Goal: Information Seeking & Learning: Learn about a topic

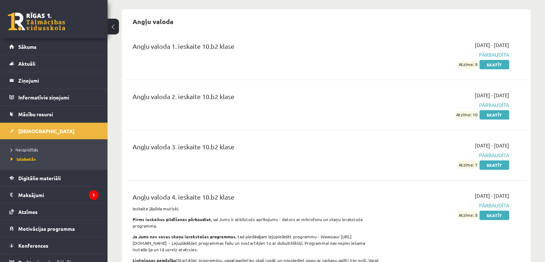
scroll to position [97, 0]
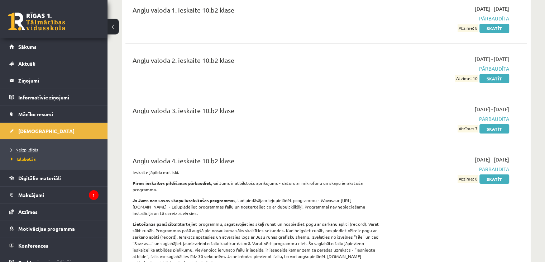
click at [44, 148] on link "Neizpildītās" at bounding box center [56, 149] width 90 height 6
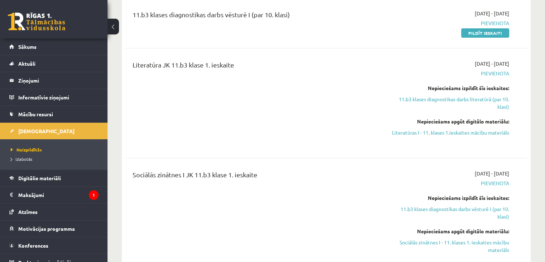
scroll to position [239, 0]
click at [475, 132] on link "Literatūras I - 11. klases 1.ieskaites mācību materiāls" at bounding box center [450, 132] width 118 height 8
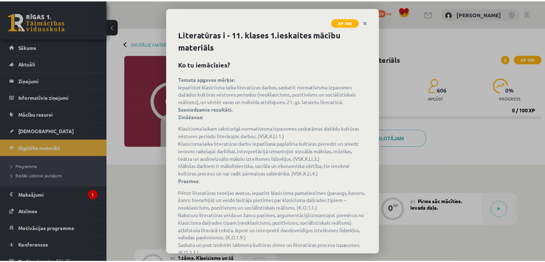
scroll to position [45, 0]
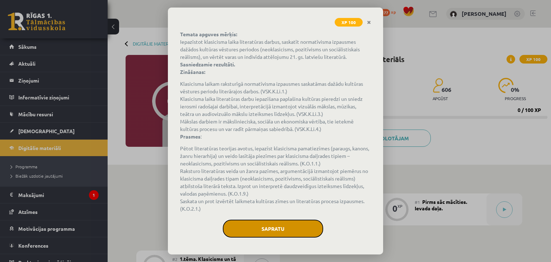
click at [291, 228] on button "Sapratu" at bounding box center [273, 228] width 100 height 18
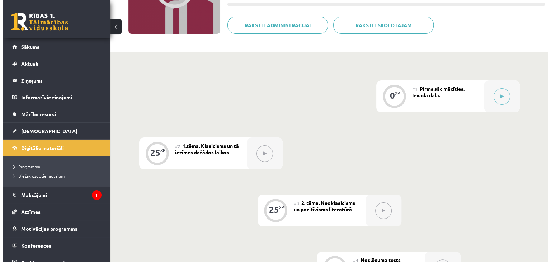
scroll to position [113, 0]
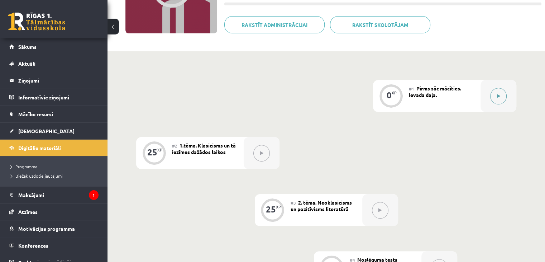
click at [487, 99] on div at bounding box center [499, 96] width 36 height 32
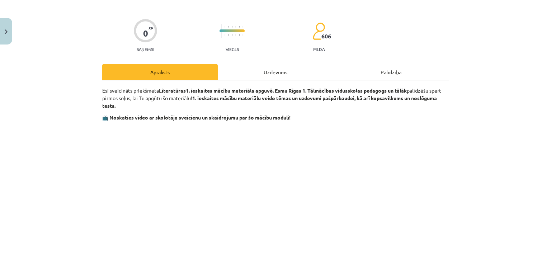
scroll to position [0, 0]
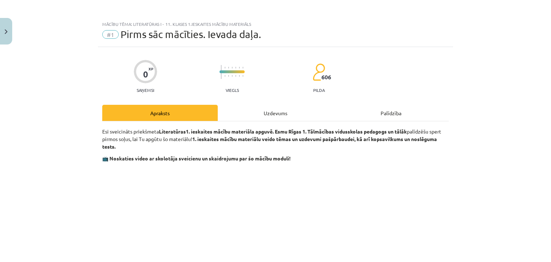
click at [287, 108] on div "Uzdevums" at bounding box center [275, 113] width 115 height 16
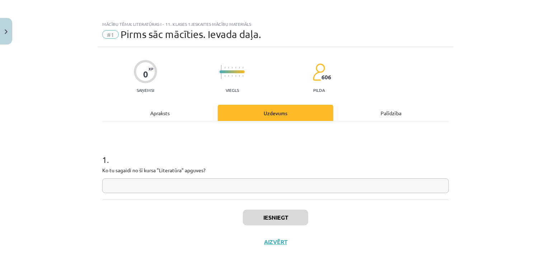
scroll to position [10, 0]
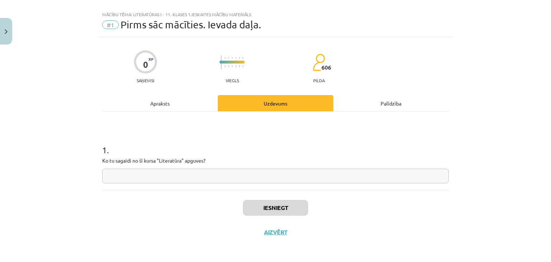
click at [177, 110] on div "Apraksts" at bounding box center [159, 103] width 115 height 16
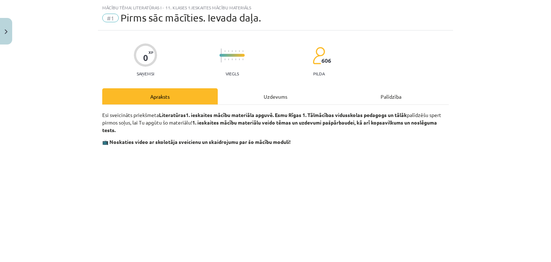
scroll to position [0, 0]
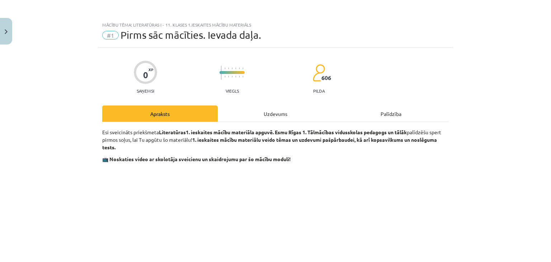
click at [270, 116] on div "Uzdevums" at bounding box center [275, 113] width 115 height 16
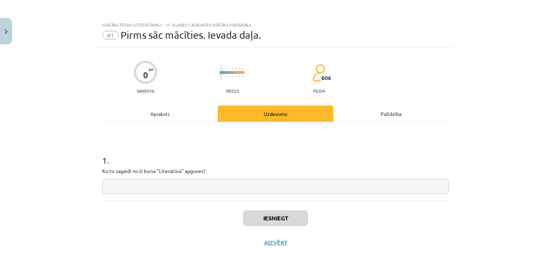
scroll to position [10, 0]
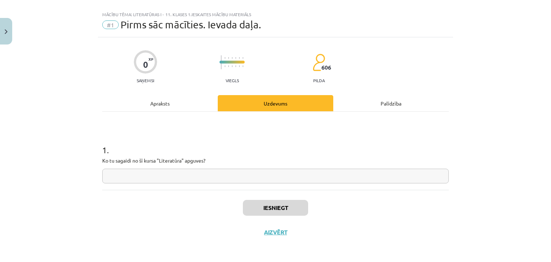
click at [266, 175] on input "text" at bounding box center [275, 175] width 346 height 15
type input "*"
click at [272, 196] on div "Iesniegt Aizvērt" at bounding box center [275, 215] width 346 height 50
click at [279, 208] on button "Iesniegt" at bounding box center [275, 208] width 65 height 16
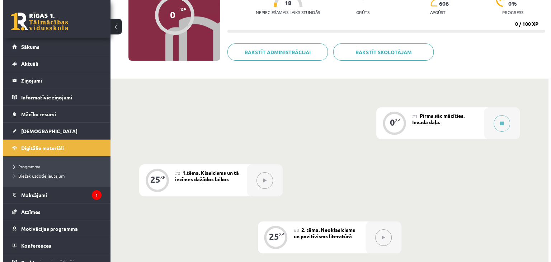
scroll to position [90, 0]
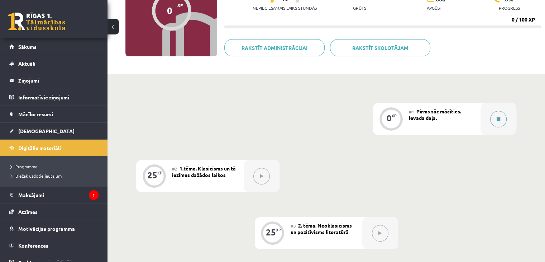
click at [489, 127] on div at bounding box center [499, 119] width 36 height 32
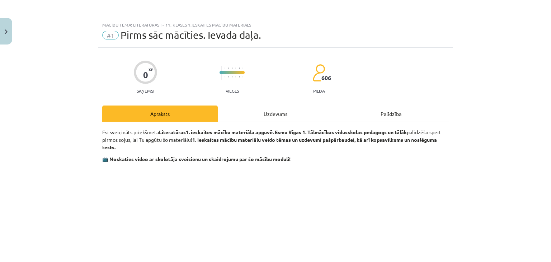
click at [277, 118] on div "Uzdevums" at bounding box center [275, 113] width 115 height 16
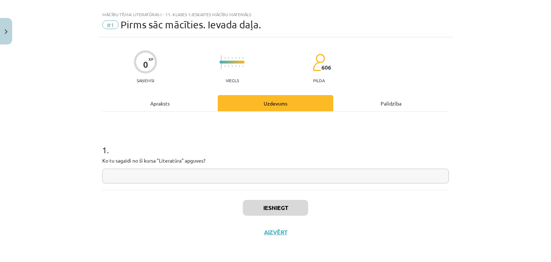
click at [257, 174] on input "text" at bounding box center [275, 175] width 346 height 15
type input "*"
click at [268, 204] on button "Iesniegt" at bounding box center [275, 208] width 65 height 16
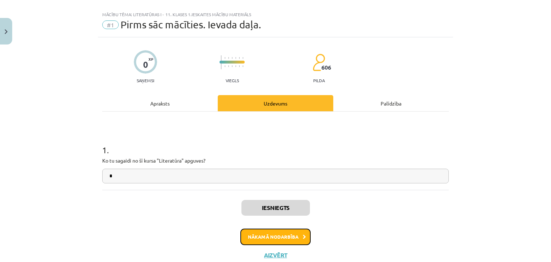
click at [277, 235] on button "Nākamā nodarbība" at bounding box center [275, 236] width 70 height 16
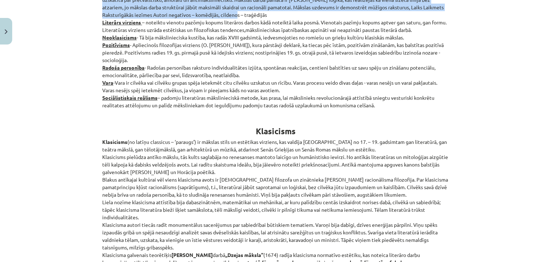
scroll to position [196, 0]
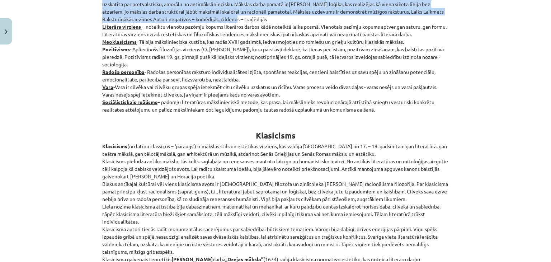
drag, startPoint x: 100, startPoint y: 132, endPoint x: 379, endPoint y: 110, distance: 279.4
click at [379, 110] on p "[DEMOGRAPHIC_DATA]: Apgaismība - uzskatu virziens, kura pārstāvji iestājas par …" at bounding box center [275, 23] width 346 height 181
copy p "Loremips: Dolorsitam - consect adipisci, elit seddoeius temporin utl etdolor ma…"
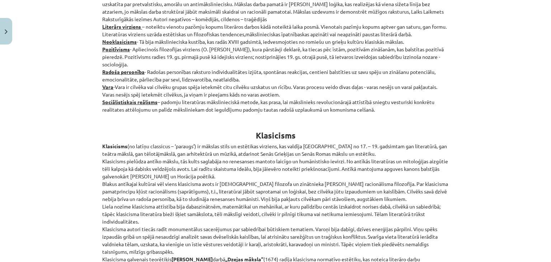
click at [292, 146] on p "Klasicisms (no latīņu classicus – ‘paraugs’) ir mākslas stils un estētikas virz…" at bounding box center [275, 217] width 346 height 151
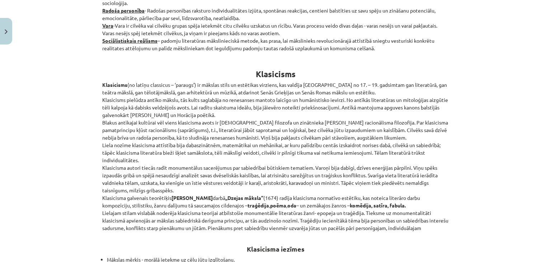
scroll to position [274, 0]
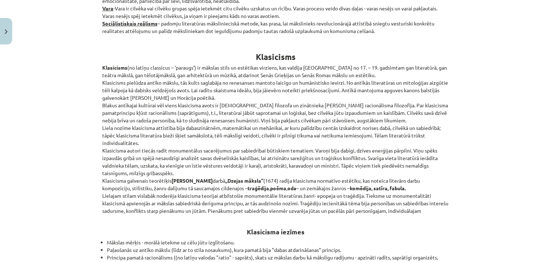
drag, startPoint x: 97, startPoint y: 68, endPoint x: 448, endPoint y: 209, distance: 378.1
copy p "Loremipsum (do sitame consectet – ‘adipisc’) el seddoei tempo in utlaboree dolo…"
click at [271, 101] on p "Klasicisms (no latīņu classicus – ‘paraugs’) ir mākslas stils un estētikas virz…" at bounding box center [275, 139] width 346 height 151
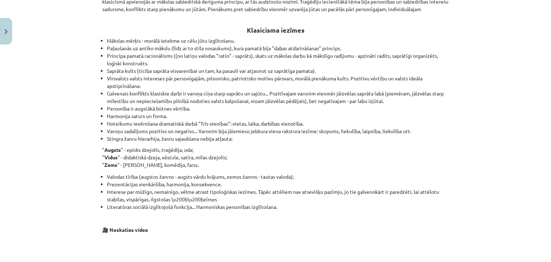
scroll to position [481, 0]
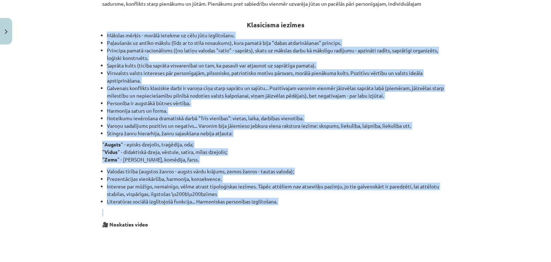
drag, startPoint x: 97, startPoint y: 33, endPoint x: 369, endPoint y: 205, distance: 321.6
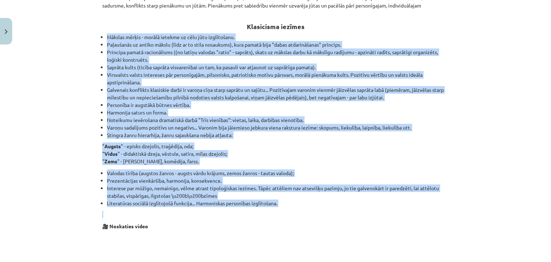
scroll to position [480, 0]
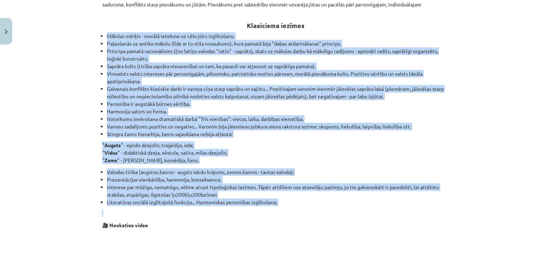
copy div "Loremip dolors - ametco adipisc el sedd eius temporincid. Utlaboreet do magnaa …"
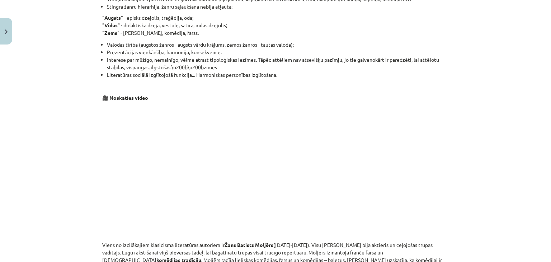
scroll to position [627, 0]
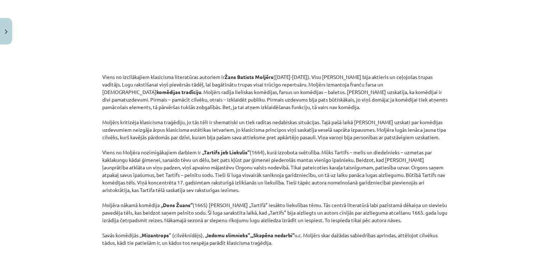
scroll to position [775, 0]
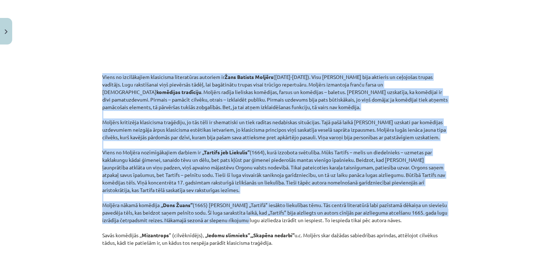
drag, startPoint x: 99, startPoint y: 75, endPoint x: 270, endPoint y: 219, distance: 223.8
click at [270, 219] on p "Viens no izcilākajiem klasicisma literatūras autoriem ir [PERSON_NAME] ([DATE]-…" at bounding box center [275, 159] width 346 height 173
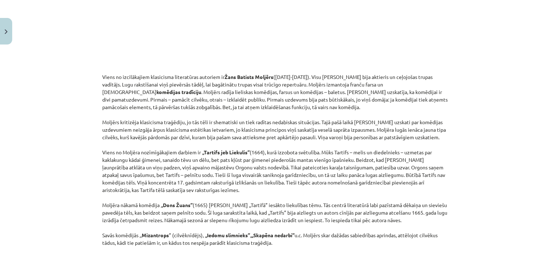
click at [457, 62] on div "Mācību tēma: Literatūras i - 11. klases 1.ieskaites mācību materiāls #2 1.tēma.…" at bounding box center [275, 131] width 551 height 262
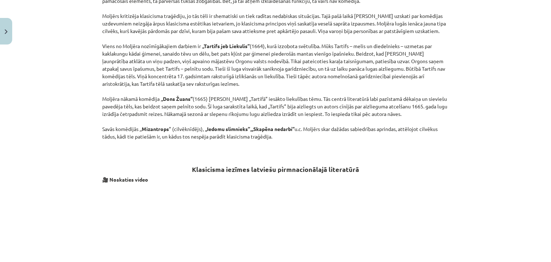
scroll to position [975, 0]
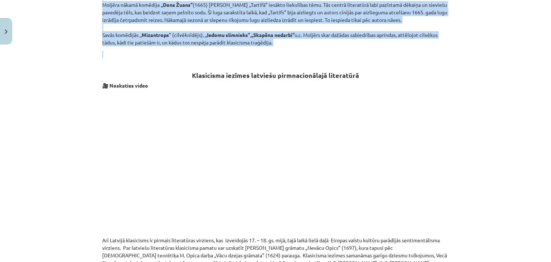
drag, startPoint x: 98, startPoint y: 79, endPoint x: 301, endPoint y: 49, distance: 205.5
click at [301, 49] on div "25 XP Saņemsi Grūts 606 pilda Apraksts Uzdevums Palīdzība Jēdzieni: Apgaismība …" at bounding box center [275, 7] width 355 height 1871
copy div "Lorem ip dolorsitamet consectetu adipiscinge seddoeiu te Inci Utlabor Etdolor (…"
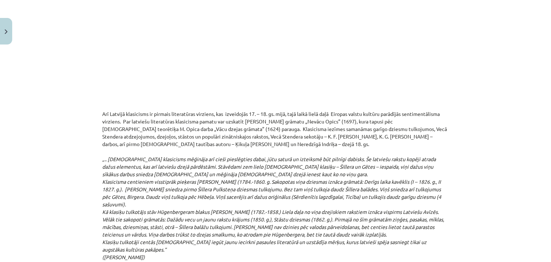
click at [286, 179] on em "„.. [DEMOGRAPHIC_DATA] klasicisms mēģināja arī cieši pieslēgties dabai, jūtu sa…" at bounding box center [273, 208] width 342 height 104
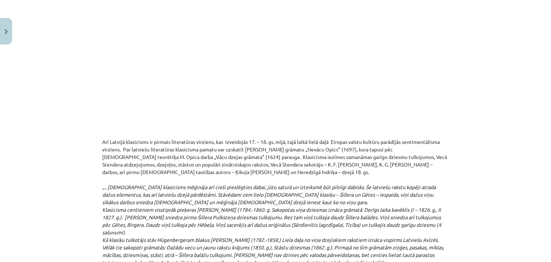
scroll to position [1093, 0]
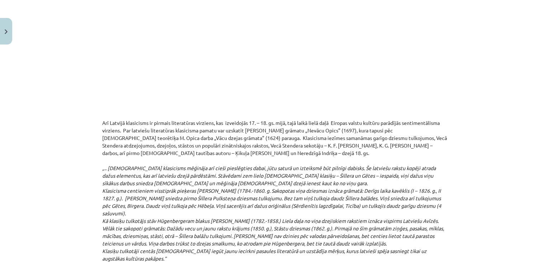
click at [102, 121] on p "Arī Latvijā klasicisms ir pirmais literatūras virziens, kas izveidojās 17. – 18…" at bounding box center [275, 235] width 346 height 233
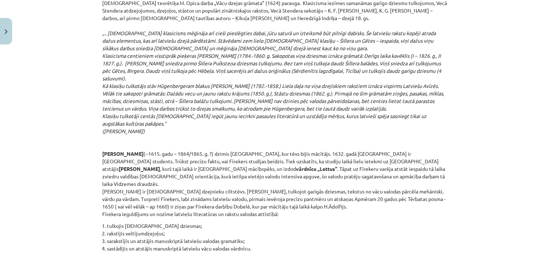
scroll to position [1191, 0]
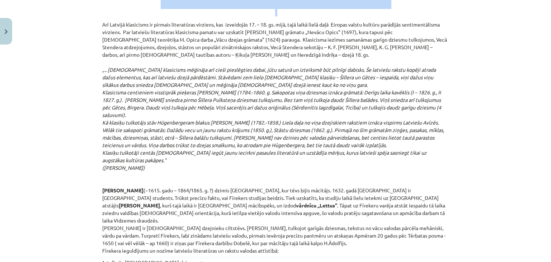
drag, startPoint x: 99, startPoint y: 119, endPoint x: 280, endPoint y: 241, distance: 217.9
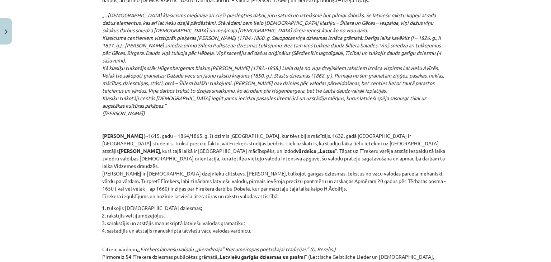
scroll to position [1274, 0]
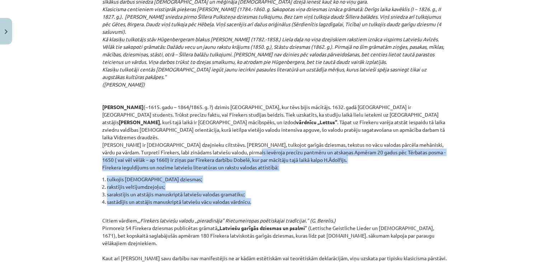
drag, startPoint x: 266, startPoint y: 195, endPoint x: 224, endPoint y: 144, distance: 66.2
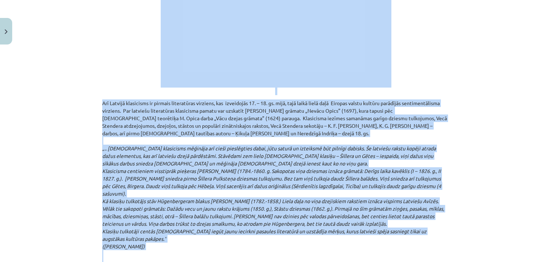
scroll to position [1102, 0]
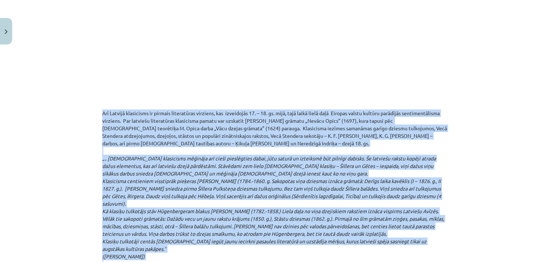
drag, startPoint x: 441, startPoint y: 148, endPoint x: 99, endPoint y: 114, distance: 343.7
copy div "Lor Ipsumdo sitametcon ad elitsed doeiusmodte incididu, utl etdolorema 23. – 00…"
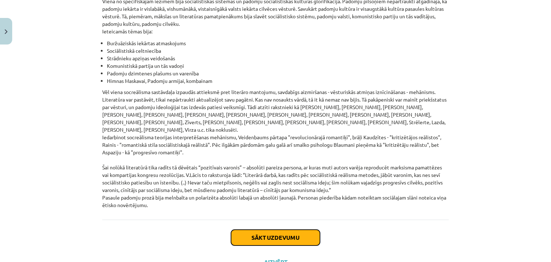
click at [293, 229] on button "Sākt uzdevumu" at bounding box center [275, 237] width 89 height 16
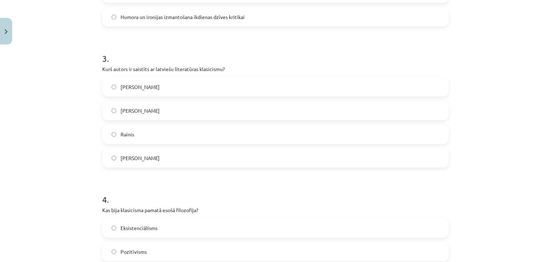
scroll to position [654, 0]
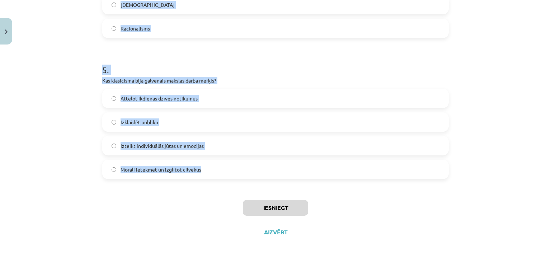
drag, startPoint x: 95, startPoint y: 145, endPoint x: 222, endPoint y: 181, distance: 132.0
copy form "1 . Kurš no šiem literatūras žanriem klasicismā tika uzskatīts par "augsto" žan…"
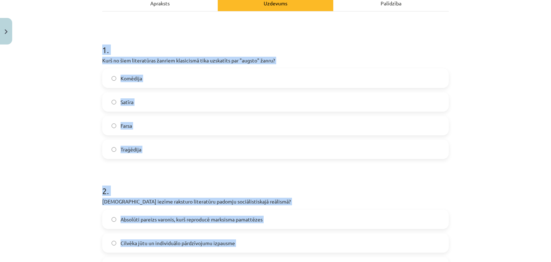
scroll to position [103, 0]
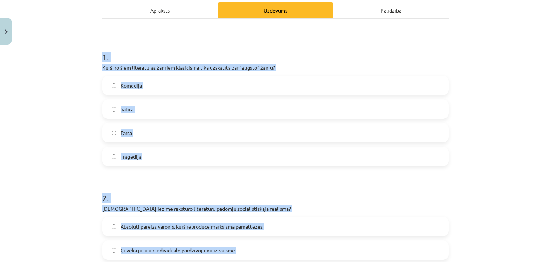
click at [202, 69] on p "Kurš no šiem literatūras žanriem klasicismā tika uzskatīts par "augsto" žanru?" at bounding box center [275, 68] width 346 height 8
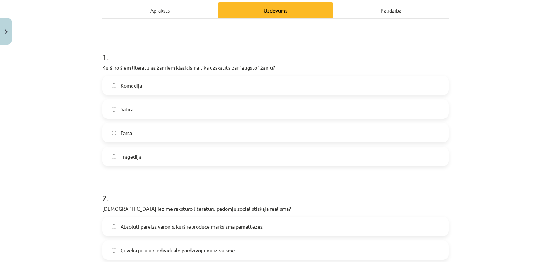
click at [193, 150] on label "Traģēdija" at bounding box center [275, 156] width 345 height 18
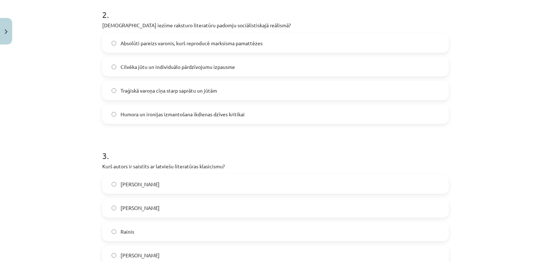
scroll to position [288, 0]
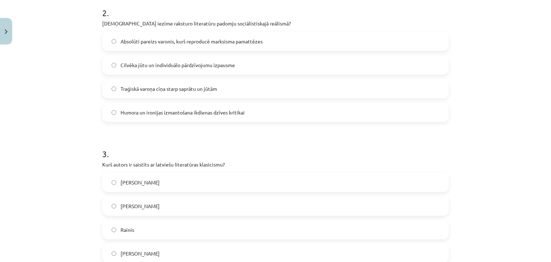
click at [171, 49] on label "Absolūti pareizs varonis, kurš reproducē marksisma pamattēzes" at bounding box center [275, 41] width 345 height 18
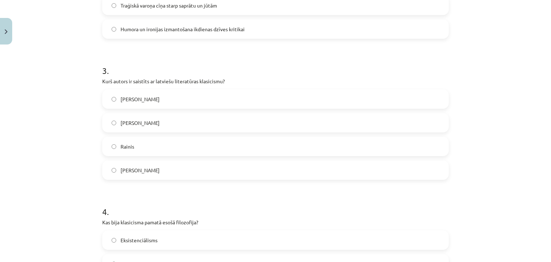
scroll to position [371, 0]
click at [175, 122] on label "[PERSON_NAME]" at bounding box center [275, 123] width 345 height 18
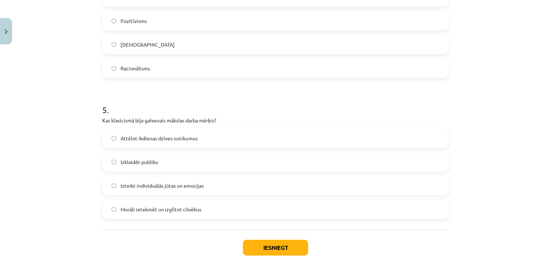
scroll to position [598, 0]
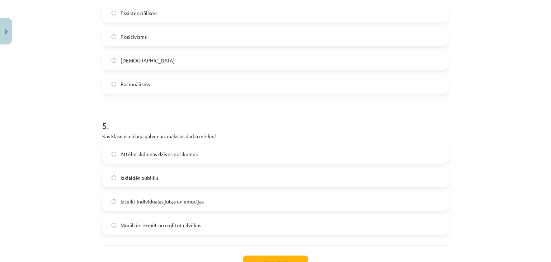
click at [168, 85] on label "Racionālisms" at bounding box center [275, 84] width 345 height 18
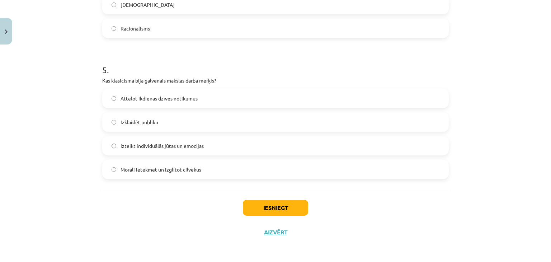
click at [170, 99] on span "Attēlot ikdienas dzīves notikumus" at bounding box center [158, 99] width 77 height 8
click at [245, 200] on button "Iesniegt" at bounding box center [275, 208] width 65 height 16
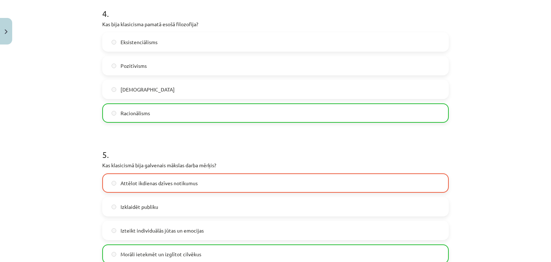
scroll to position [677, 0]
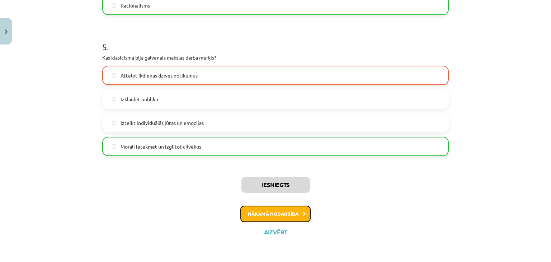
click at [261, 213] on button "Nākamā nodarbība" at bounding box center [275, 213] width 70 height 16
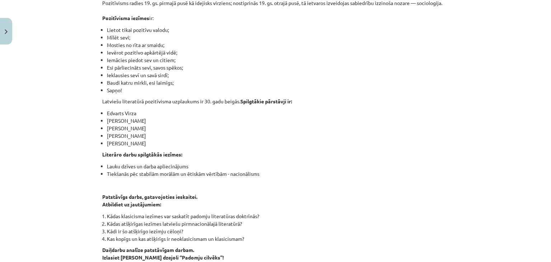
scroll to position [374, 0]
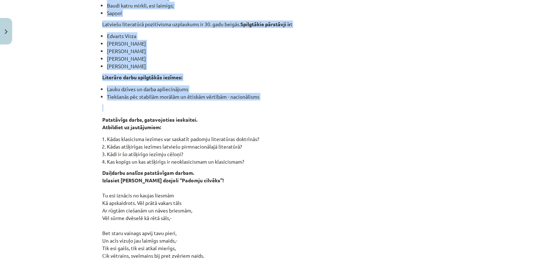
drag, startPoint x: 100, startPoint y: 68, endPoint x: 309, endPoint y: 92, distance: 210.4
copy div "Lo ipsu dolorsitametco adipisc, eli seddo EIUSM temporin, utlaboreetdolo ma ali…"
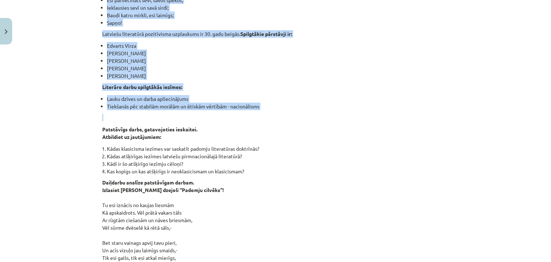
scroll to position [414, 0]
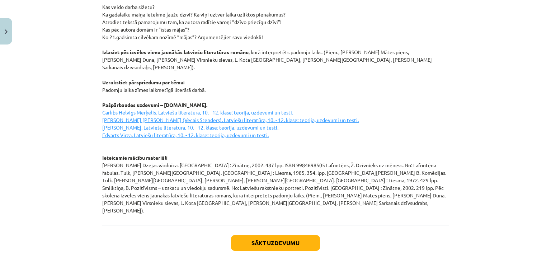
scroll to position [979, 0]
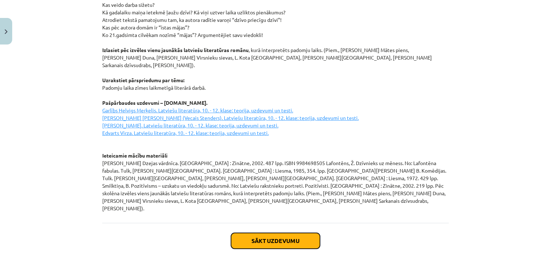
click at [267, 233] on button "Sākt uzdevumu" at bounding box center [275, 241] width 89 height 16
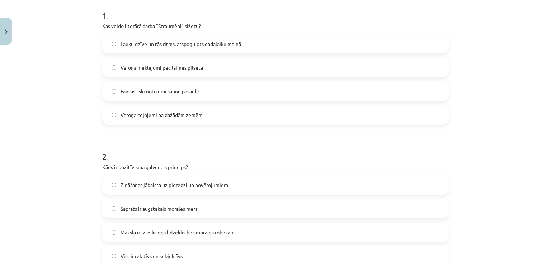
scroll to position [18, 0]
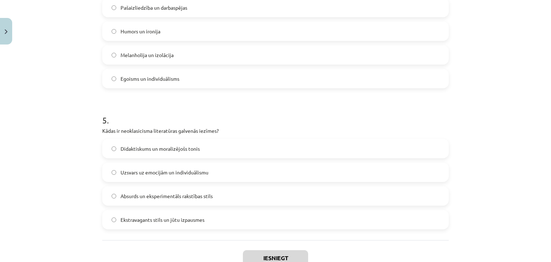
scroll to position [654, 0]
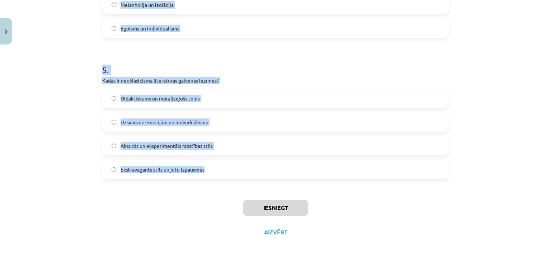
drag, startPoint x: 98, startPoint y: 143, endPoint x: 208, endPoint y: 165, distance: 112.3
copy form "1 . Kas veido literārā darba "Straumēni" sižetu? Lauku dzīve un tās ritms, atsp…"
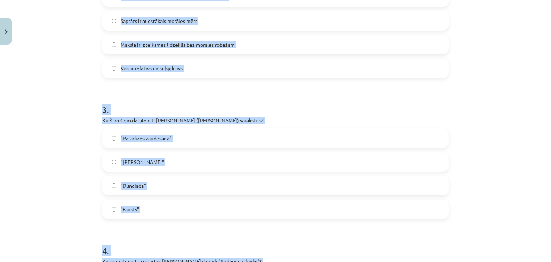
click at [165, 110] on h1 "3 ." at bounding box center [275, 103] width 346 height 22
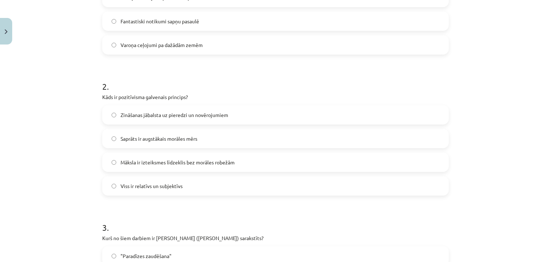
scroll to position [159, 0]
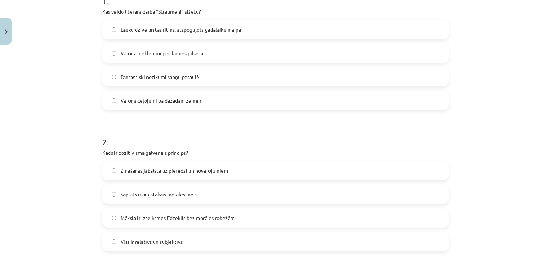
click at [163, 36] on label "Lauku dzīve un tās ritms, atspoguļots gadalaiku maiņā" at bounding box center [275, 29] width 345 height 18
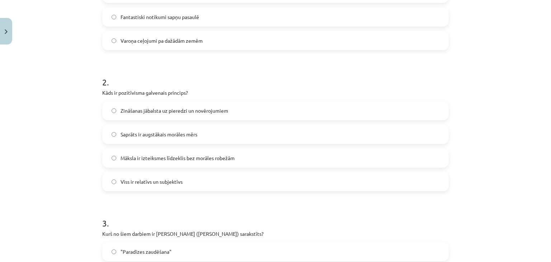
scroll to position [219, 0]
click at [163, 116] on label "Zināšanas jābalsta uz pieredzi un novērojumiem" at bounding box center [275, 110] width 345 height 18
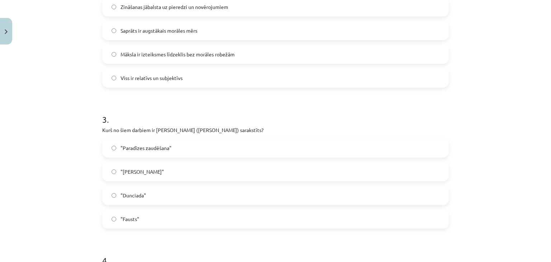
scroll to position [323, 0]
click at [158, 168] on label ""[PERSON_NAME]"" at bounding box center [275, 171] width 345 height 18
click at [163, 192] on label ""Dunciada"" at bounding box center [275, 195] width 345 height 18
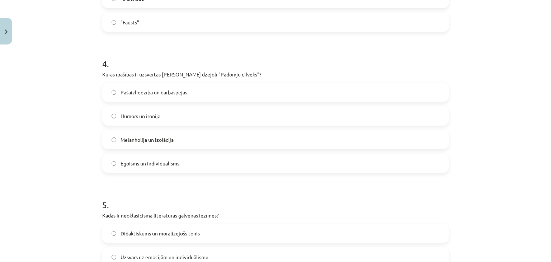
scroll to position [523, 0]
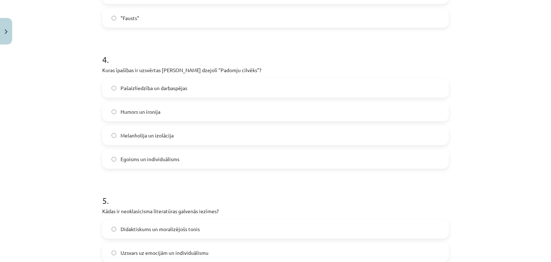
click at [151, 90] on span "Pašaizliedzība un darbaspējas" at bounding box center [153, 88] width 67 height 8
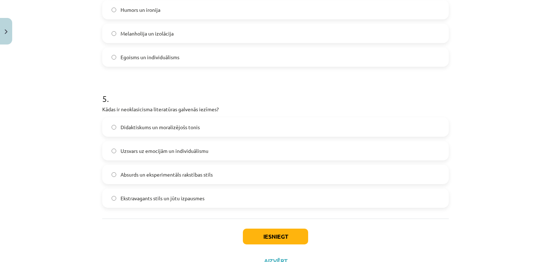
scroll to position [628, 0]
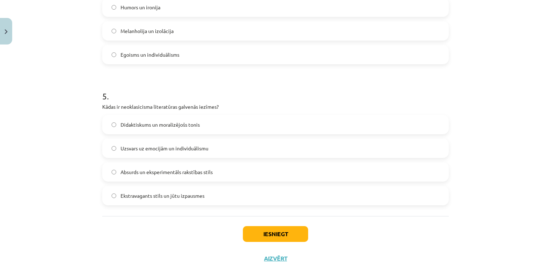
click at [147, 124] on span "Didaktiskums un moralizējošs tonis" at bounding box center [159, 125] width 79 height 8
click at [285, 238] on button "Iesniegt" at bounding box center [275, 234] width 65 height 16
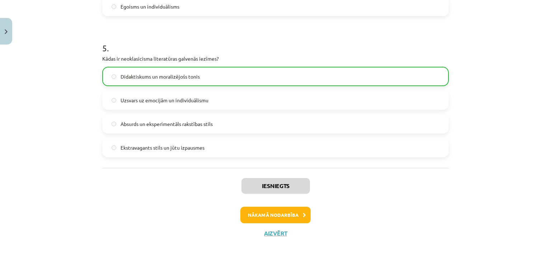
scroll to position [676, 0]
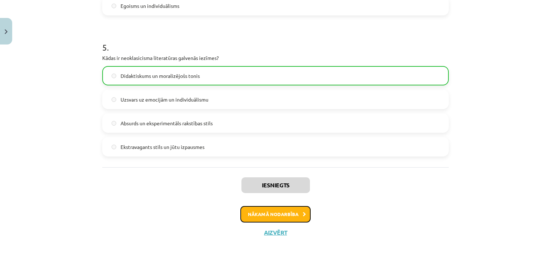
click at [268, 216] on button "Nākamā nodarbība" at bounding box center [275, 214] width 70 height 16
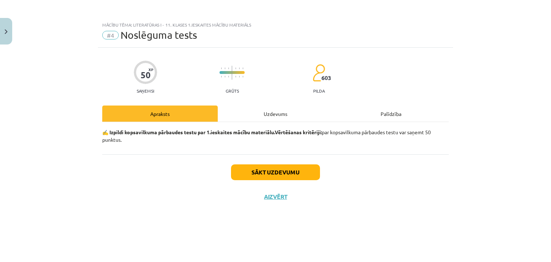
scroll to position [0, 0]
click at [244, 173] on button "Sākt uzdevumu" at bounding box center [275, 172] width 89 height 16
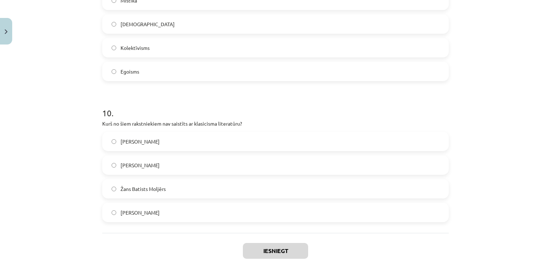
scroll to position [1358, 0]
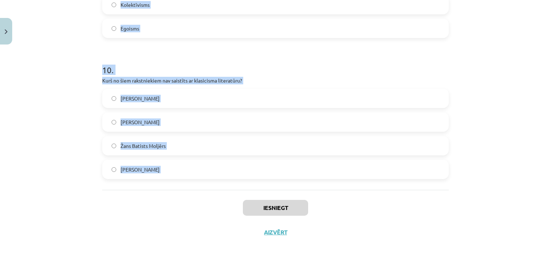
drag, startPoint x: 96, startPoint y: 155, endPoint x: 194, endPoint y: 200, distance: 107.5
copy form "2 . Lor ipsumdolor sita consect adipiscinge se doeiusm tempo incididunt utlabor…"
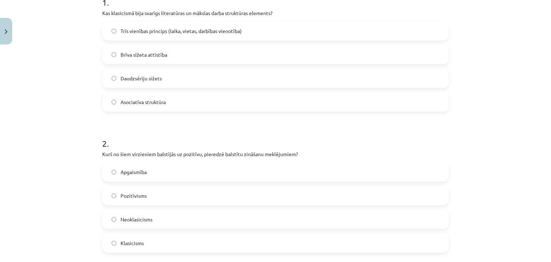
scroll to position [141, 0]
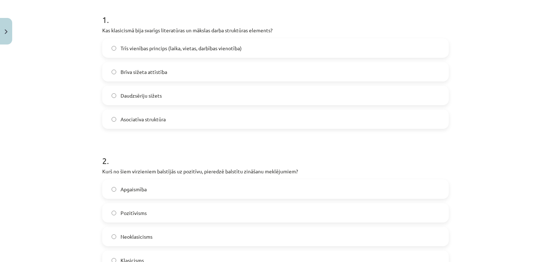
click at [144, 50] on span "Trīs vienības princips (laika, vietas, darbības vienotība)" at bounding box center [180, 48] width 121 height 8
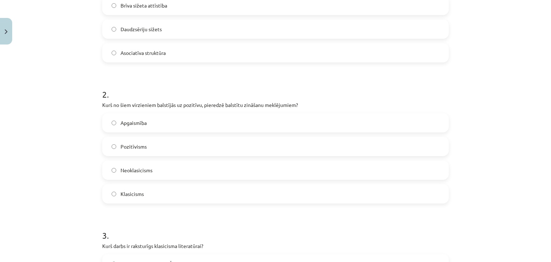
click at [156, 148] on label "Pozitīvisms" at bounding box center [275, 146] width 345 height 18
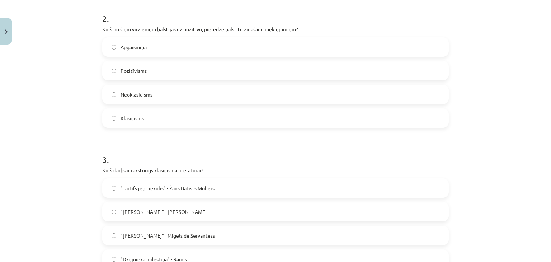
scroll to position [374, 0]
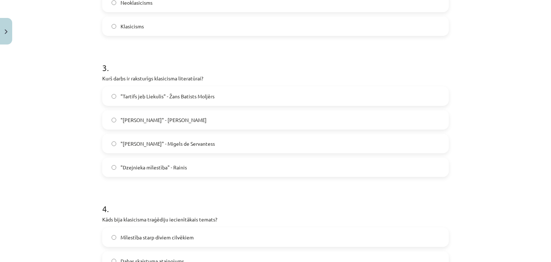
click at [132, 99] on span ""Tartifs jeb Liekulis" - Žans Batists Moljērs" at bounding box center [167, 96] width 94 height 8
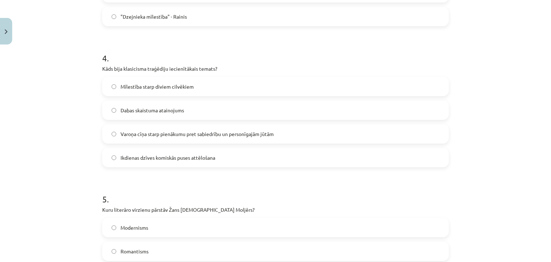
scroll to position [528, 0]
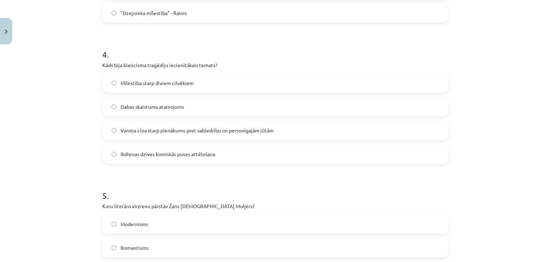
click at [168, 122] on label "Varoņa cīņa starp pienākumu pret sabiedrību un personīgajām jūtām" at bounding box center [275, 130] width 345 height 18
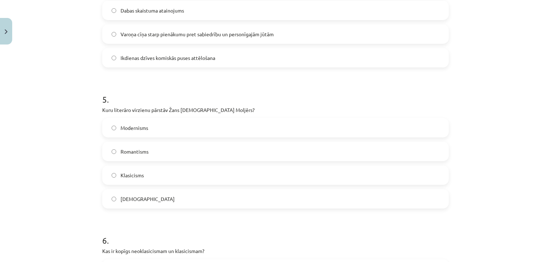
click at [163, 175] on label "Klasicisms" at bounding box center [275, 175] width 345 height 18
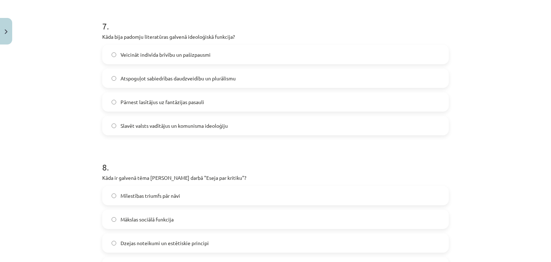
scroll to position [980, 0]
click at [163, 132] on label "Slavēt valsts vadītājus un komunisma ideoloģiju" at bounding box center [275, 125] width 345 height 18
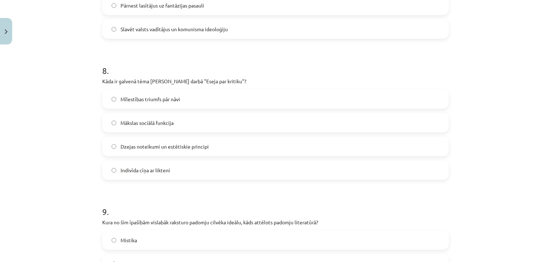
scroll to position [1076, 0]
click at [171, 149] on label "Dzejas noteikumi un estētiskie principi" at bounding box center [275, 146] width 345 height 18
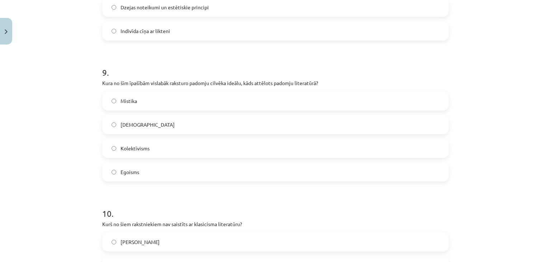
scroll to position [1219, 0]
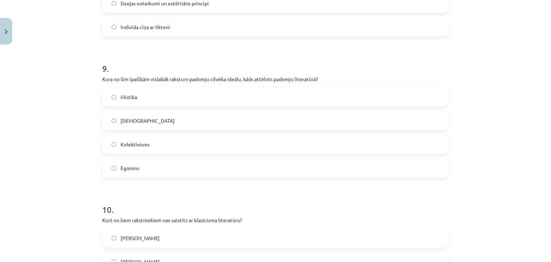
click at [158, 142] on label "Kolektīvisms" at bounding box center [275, 144] width 345 height 18
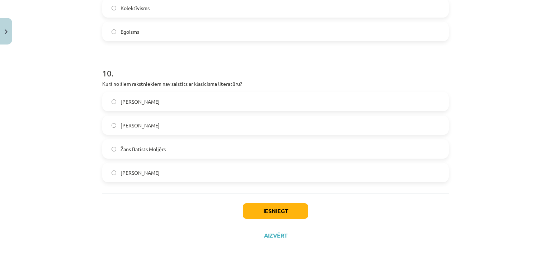
scroll to position [1358, 0]
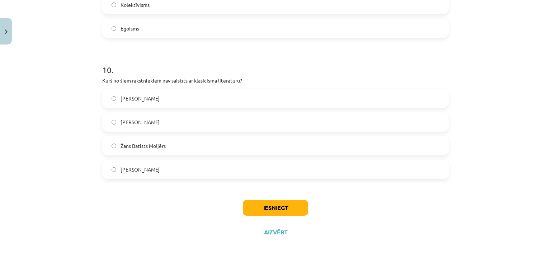
click at [141, 2] on span "Kolektīvisms" at bounding box center [134, 5] width 29 height 8
click at [150, 91] on label "[PERSON_NAME]" at bounding box center [275, 98] width 345 height 18
click at [261, 202] on button "Iesniegt" at bounding box center [275, 208] width 65 height 16
click at [243, 200] on button "Iesniegt" at bounding box center [275, 208] width 65 height 16
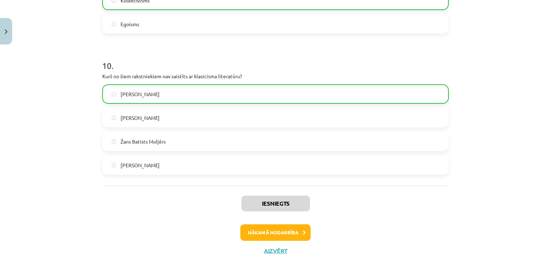
scroll to position [1381, 0]
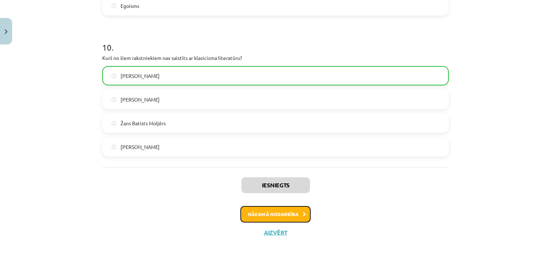
click at [258, 218] on button "Nākamā nodarbība" at bounding box center [275, 214] width 70 height 16
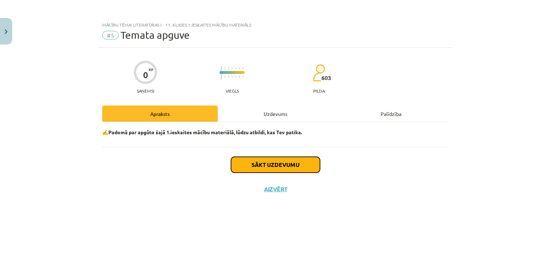
click at [261, 165] on button "Sākt uzdevumu" at bounding box center [275, 165] width 89 height 16
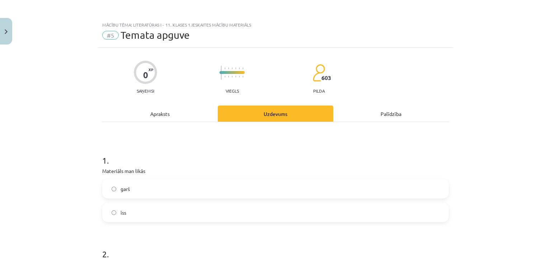
click at [209, 209] on label "īss" at bounding box center [275, 212] width 345 height 18
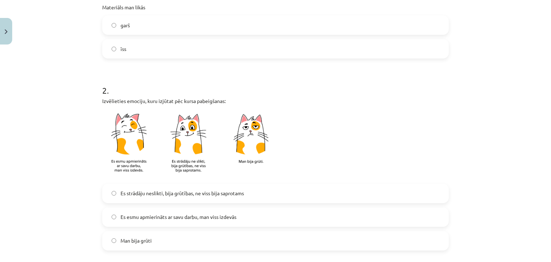
scroll to position [211, 0]
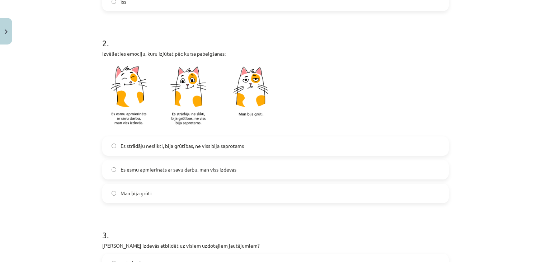
click at [193, 170] on span "Es esmu apmierināts ar savu darbu, man viss izdevās" at bounding box center [178, 170] width 116 height 8
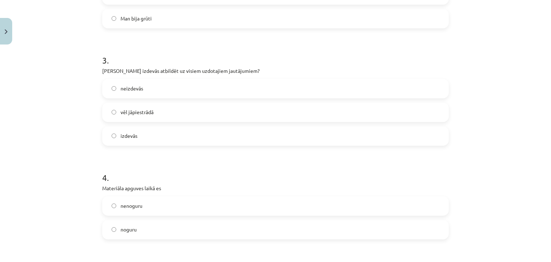
scroll to position [386, 0]
click at [172, 115] on label "vēl jāpiestrādā" at bounding box center [275, 112] width 345 height 18
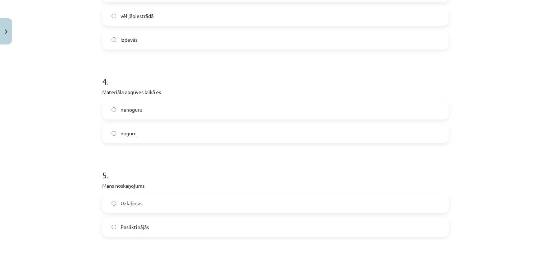
scroll to position [482, 0]
click at [167, 115] on label "nenoguru" at bounding box center [275, 109] width 345 height 18
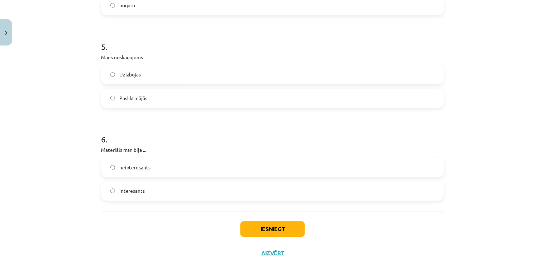
scroll to position [624, 0]
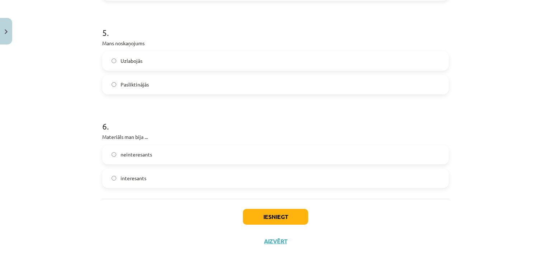
click at [165, 175] on label "interesants" at bounding box center [275, 178] width 345 height 18
click at [250, 217] on button "Iesniegt" at bounding box center [275, 217] width 65 height 16
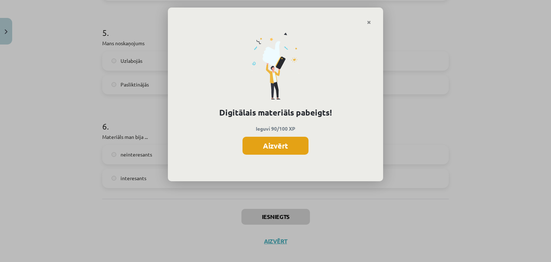
click at [271, 142] on button "Aizvērt" at bounding box center [275, 146] width 66 height 18
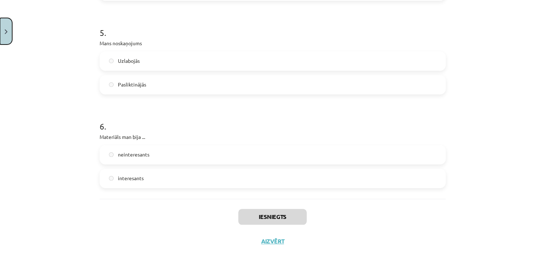
click at [10, 36] on button "Close" at bounding box center [6, 31] width 12 height 27
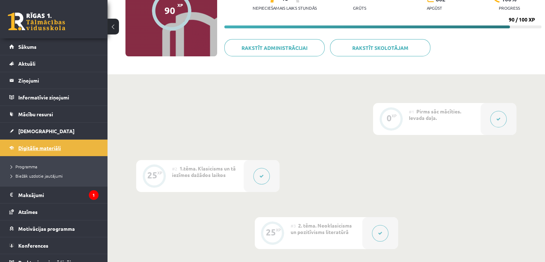
click at [65, 149] on link "Digitālie materiāli" at bounding box center [53, 147] width 89 height 16
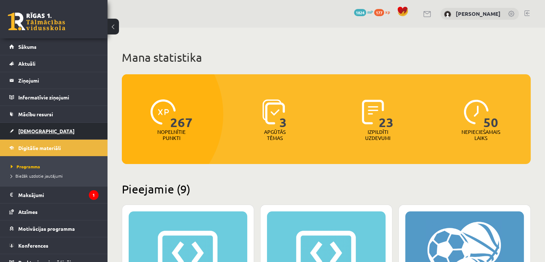
click at [48, 129] on link "[DEMOGRAPHIC_DATA]" at bounding box center [53, 131] width 89 height 16
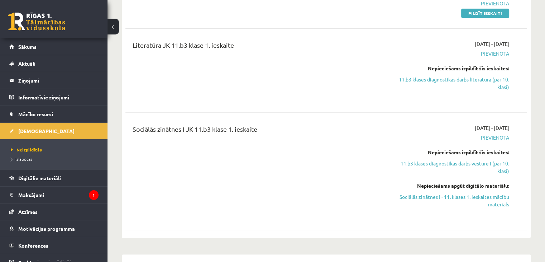
scroll to position [258, 0]
click at [491, 205] on link "Sociālās zinātnes I - 11. klases 1. ieskaites mācību materiāls" at bounding box center [450, 199] width 118 height 15
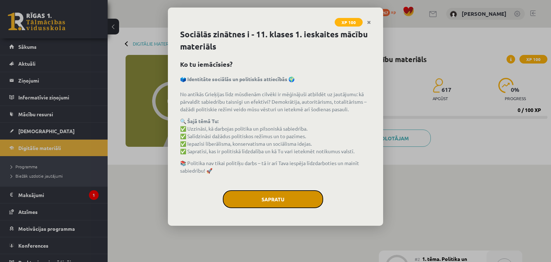
click at [290, 196] on button "Sapratu" at bounding box center [273, 199] width 100 height 18
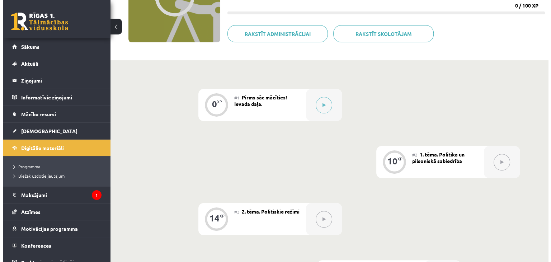
scroll to position [43, 0]
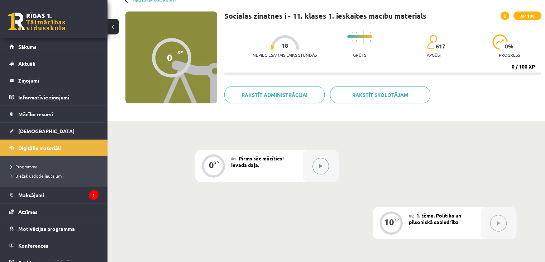
click at [324, 164] on button at bounding box center [321, 166] width 16 height 16
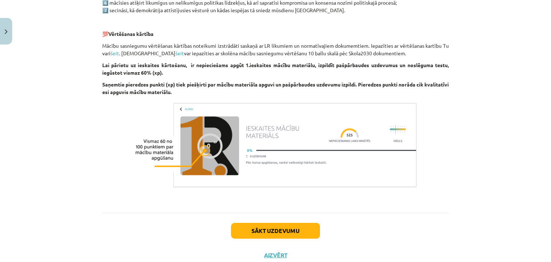
scroll to position [457, 0]
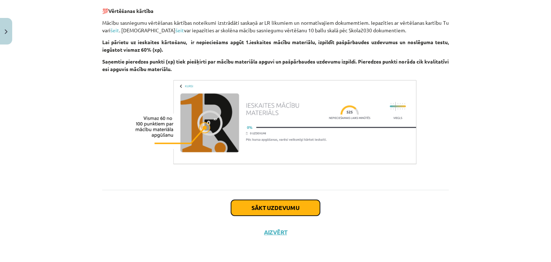
click at [281, 210] on button "Sākt uzdevumu" at bounding box center [275, 208] width 89 height 16
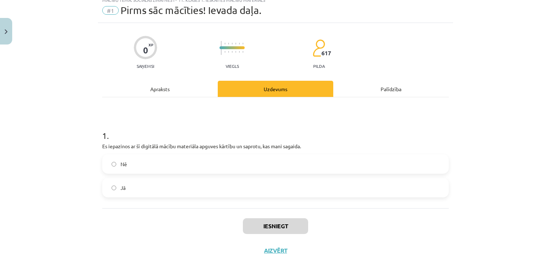
scroll to position [18, 0]
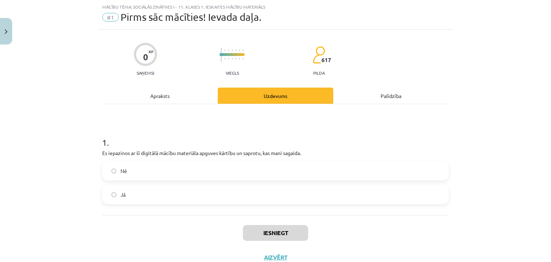
click at [245, 198] on label "Jā" at bounding box center [275, 194] width 345 height 18
click at [263, 229] on button "Iesniegt" at bounding box center [275, 233] width 65 height 16
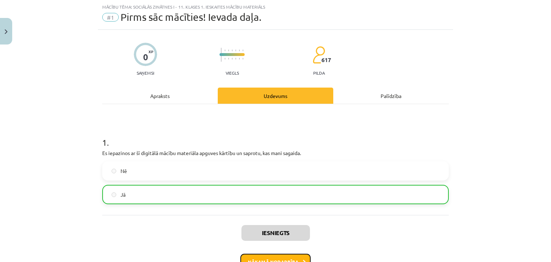
click at [266, 256] on button "Nākamā nodarbība" at bounding box center [275, 261] width 70 height 16
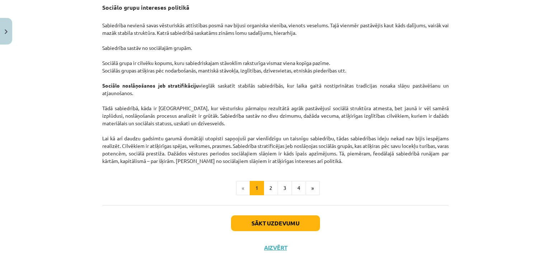
scroll to position [1122, 0]
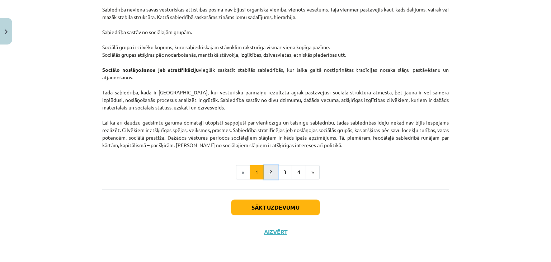
click at [266, 177] on button "2" at bounding box center [270, 172] width 14 height 14
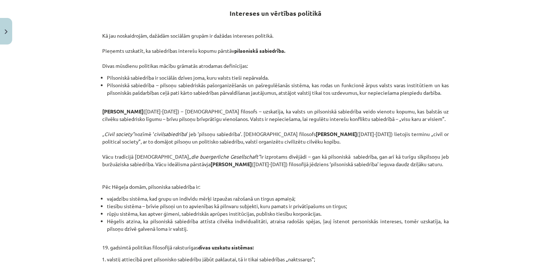
scroll to position [305, 0]
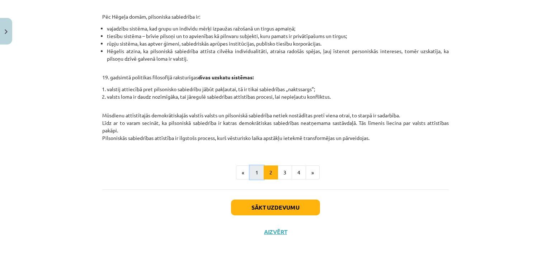
click at [254, 171] on button "1" at bounding box center [256, 172] width 14 height 14
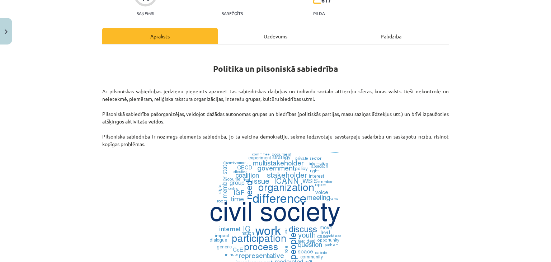
scroll to position [77, 0]
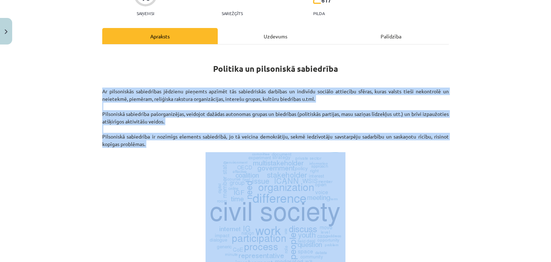
drag, startPoint x: 99, startPoint y: 90, endPoint x: 403, endPoint y: 148, distance: 309.0
copy div "Ar pilsoniskās sabiedrības jēdzienu pieņemts apzīmēt tās sabiedriskās darbības …"
click at [268, 131] on p "Ar pilsoniskās sabiedrības jēdzienu pieņemts apzīmēt tās sabiedriskās darbības …" at bounding box center [275, 117] width 346 height 60
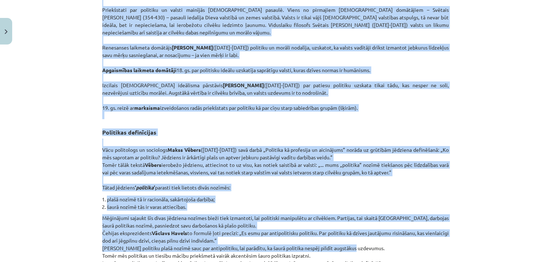
scroll to position [569, 0]
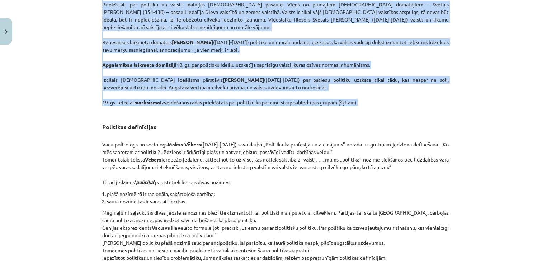
drag, startPoint x: 96, startPoint y: 27, endPoint x: 374, endPoint y: 112, distance: 290.6
click at [374, 112] on div "10 XP Saņemsi Sarežģīts 617 pilda Apraksts Uzdevums Palīdzība Politika un pilso…" at bounding box center [275, 135] width 355 height 1312
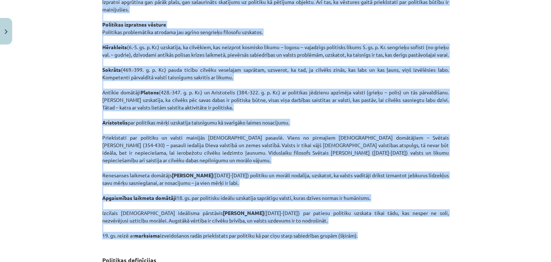
scroll to position [412, 0]
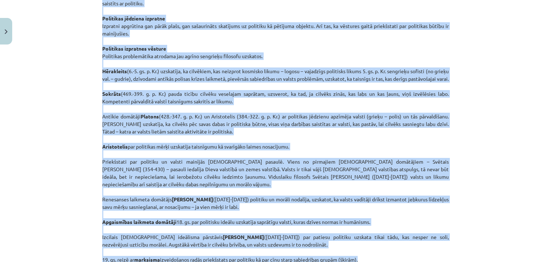
click at [340, 160] on p "Vārdus ‘ politika ’, ‘politisks’ dzirdam un paši lietojam tik bieži, ka pat nea…" at bounding box center [275, 120] width 346 height 301
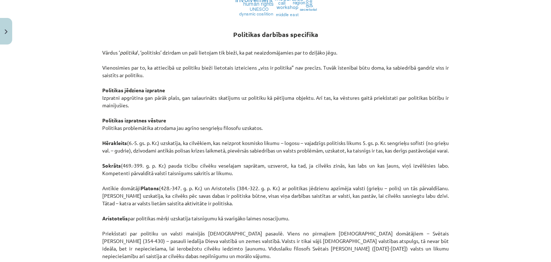
scroll to position [340, 0]
click at [104, 52] on p "Vārdus ‘ politika ’, ‘politisks’ dzirdam un paši lietojam tik bieži, ka pat nea…" at bounding box center [275, 192] width 346 height 301
click at [102, 51] on p "Vārdus ‘ politika ’, ‘politisks’ dzirdam un paši lietojam tik bieži, ka pat nea…" at bounding box center [275, 192] width 346 height 301
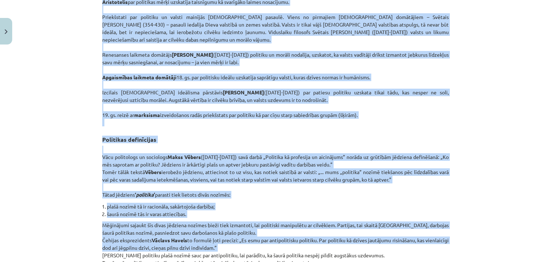
scroll to position [562, 0]
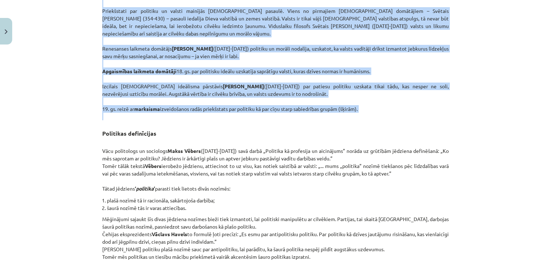
drag, startPoint x: 101, startPoint y: 51, endPoint x: 372, endPoint y: 119, distance: 279.1
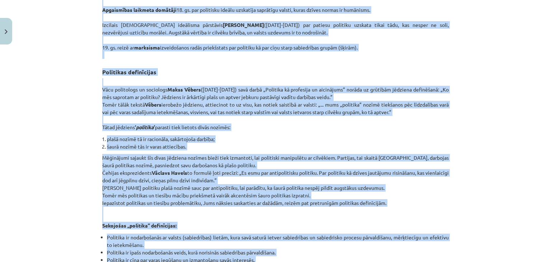
scroll to position [611, 0]
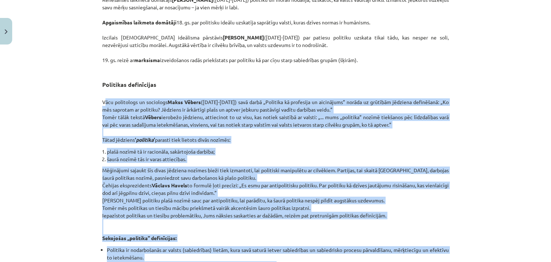
drag, startPoint x: 287, startPoint y: 155, endPoint x: 97, endPoint y: 106, distance: 195.5
click at [98, 106] on div "10 XP Saņemsi Sarežģīts 617 pilda Apraksts Uzdevums Palīdzība Politika un pilso…" at bounding box center [275, 93] width 355 height 1312
copy div "Vācu politologs un sociologs Makss Vēbers (1864-1920) savā darbā „Politika kā p…"
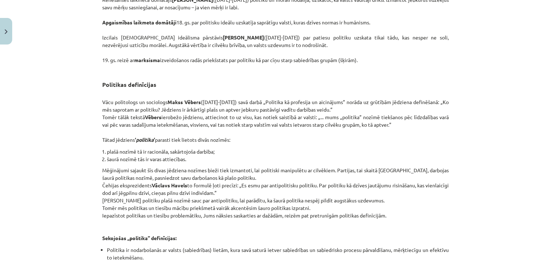
click at [154, 89] on h3 "Politikas definīcijas" at bounding box center [275, 82] width 346 height 13
